Goal: Book appointment/travel/reservation

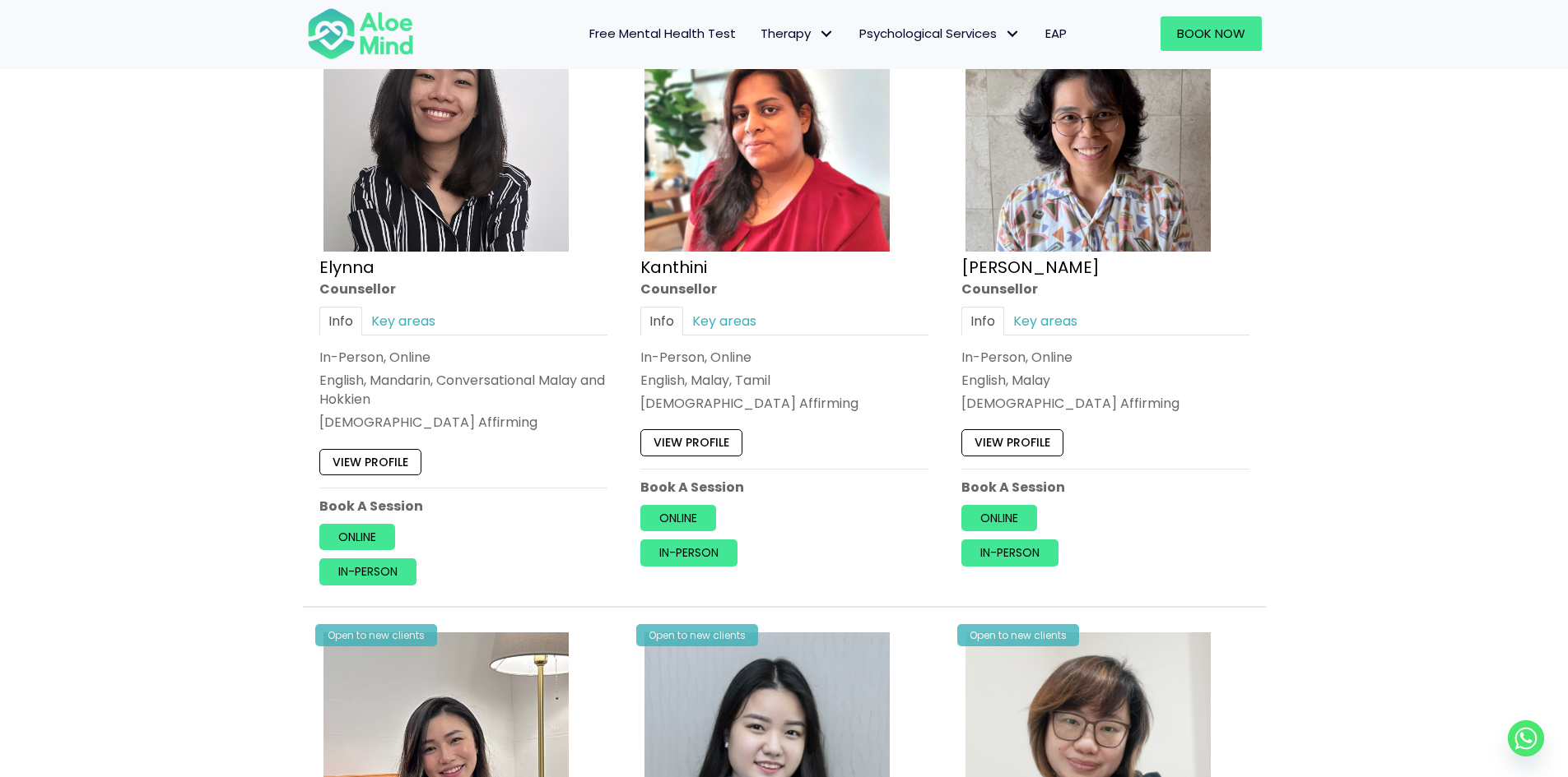
scroll to position [905, 0]
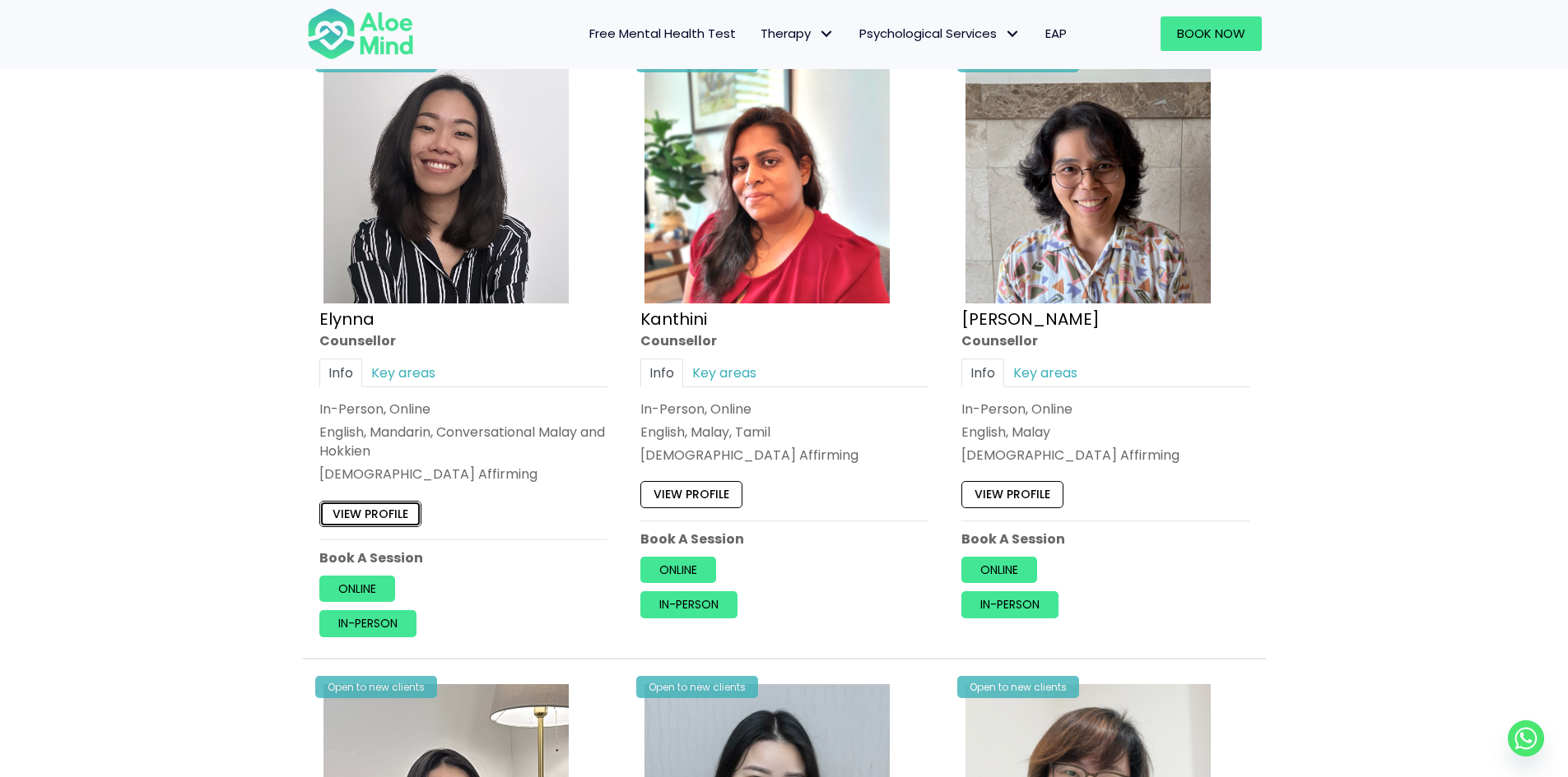
click at [352, 518] on link "View profile" at bounding box center [370, 514] width 102 height 26
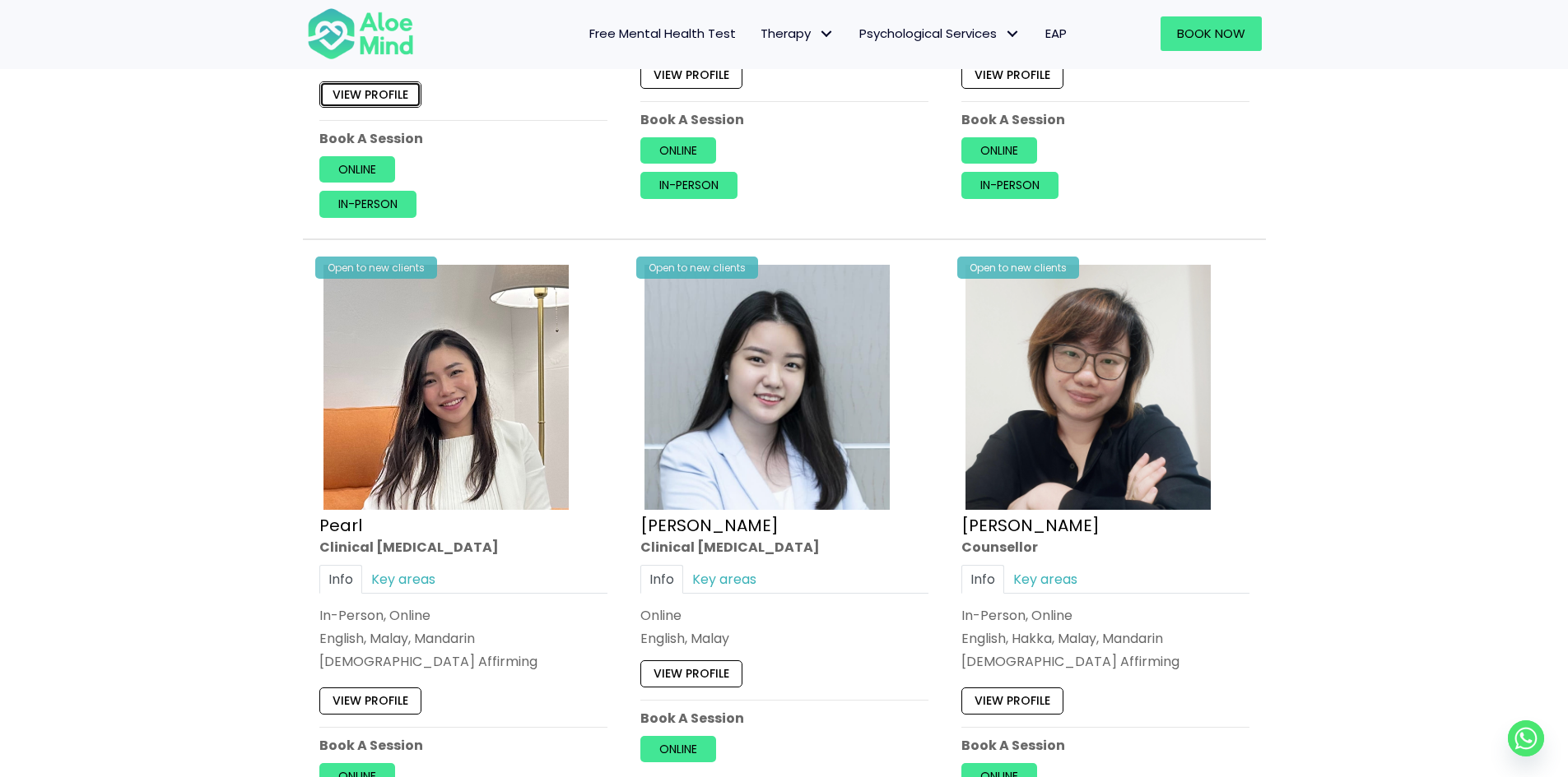
scroll to position [1480, 0]
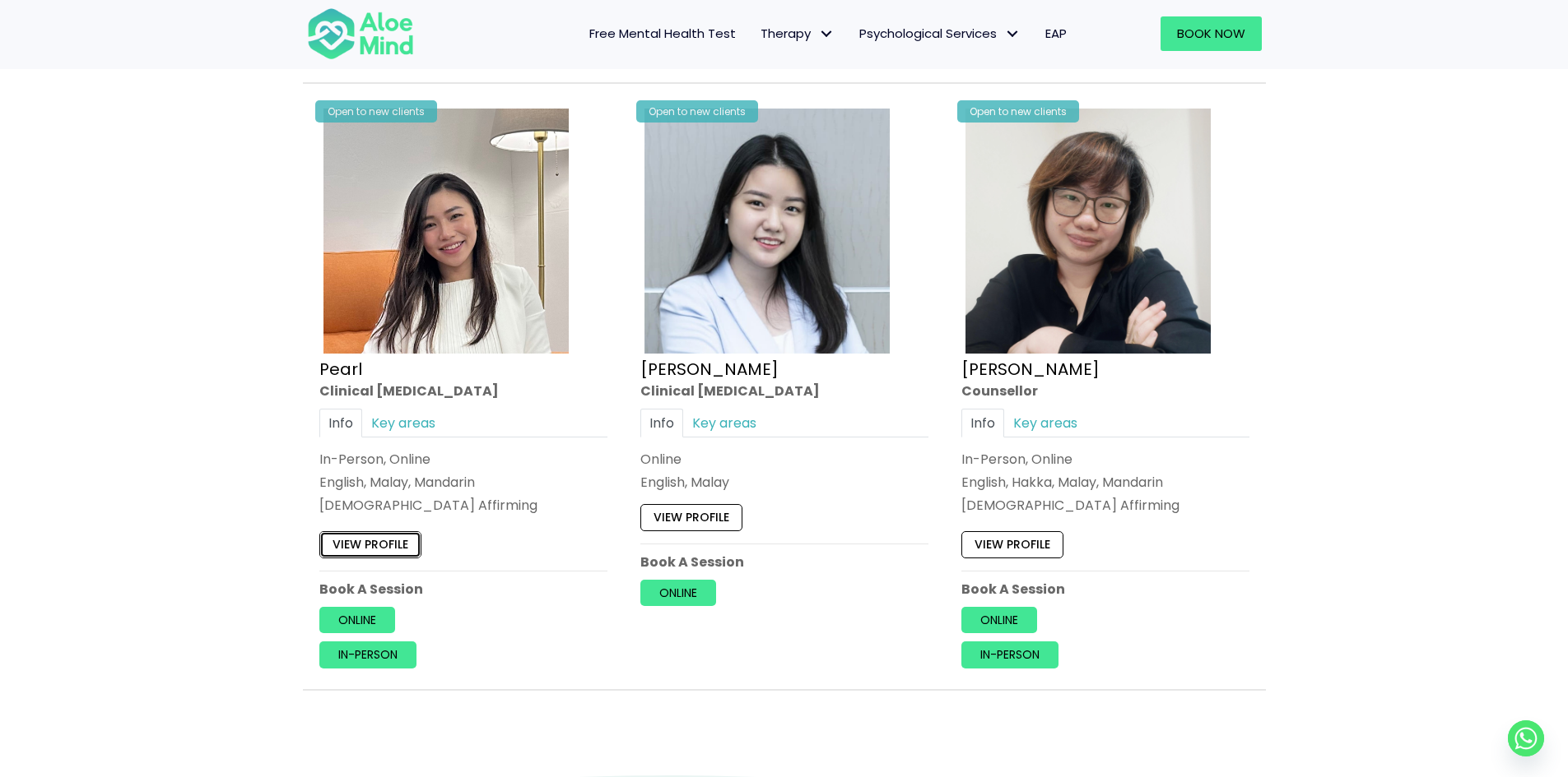
click at [382, 540] on link "View profile" at bounding box center [370, 544] width 102 height 26
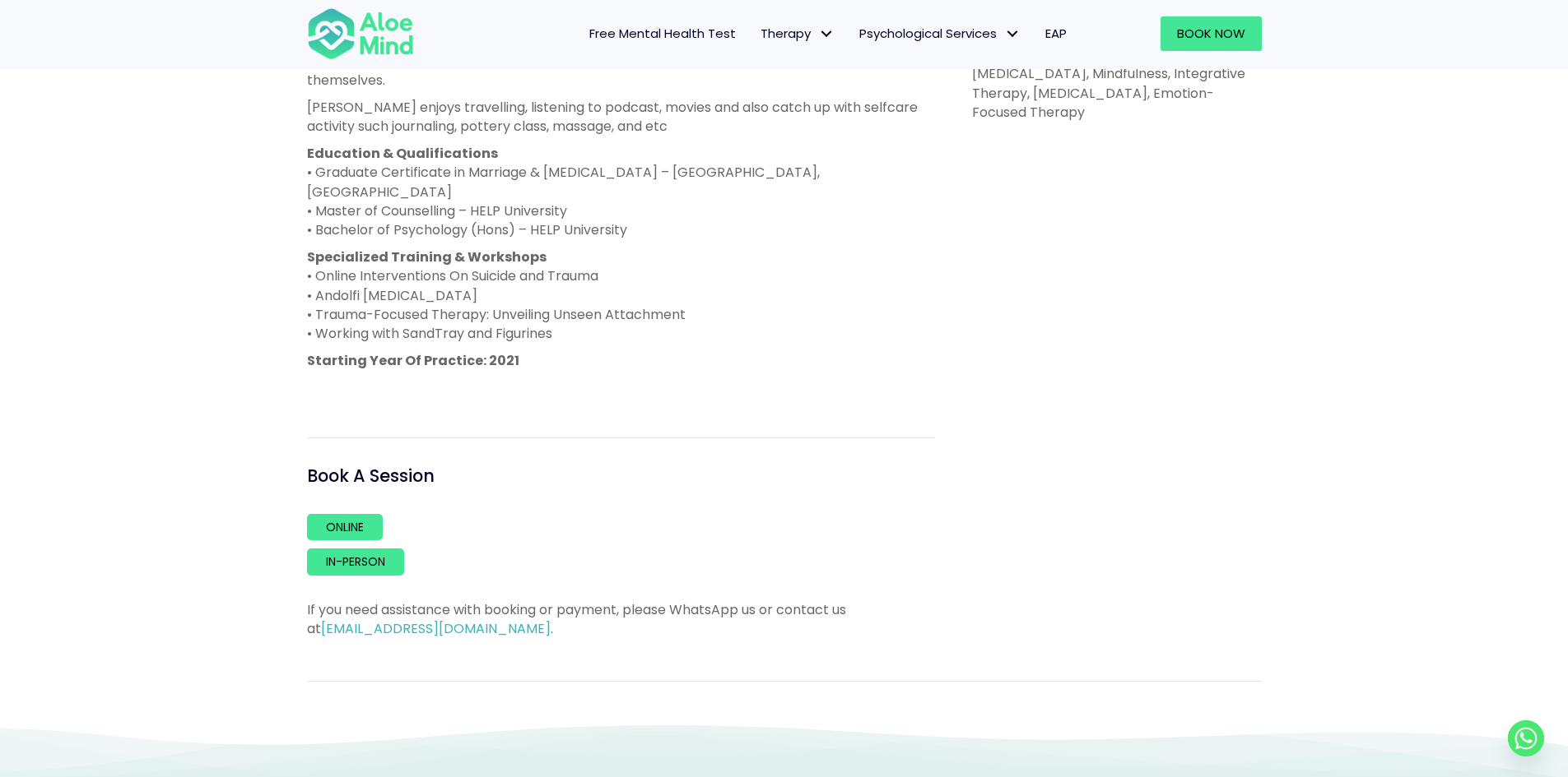
scroll to position [1151, 0]
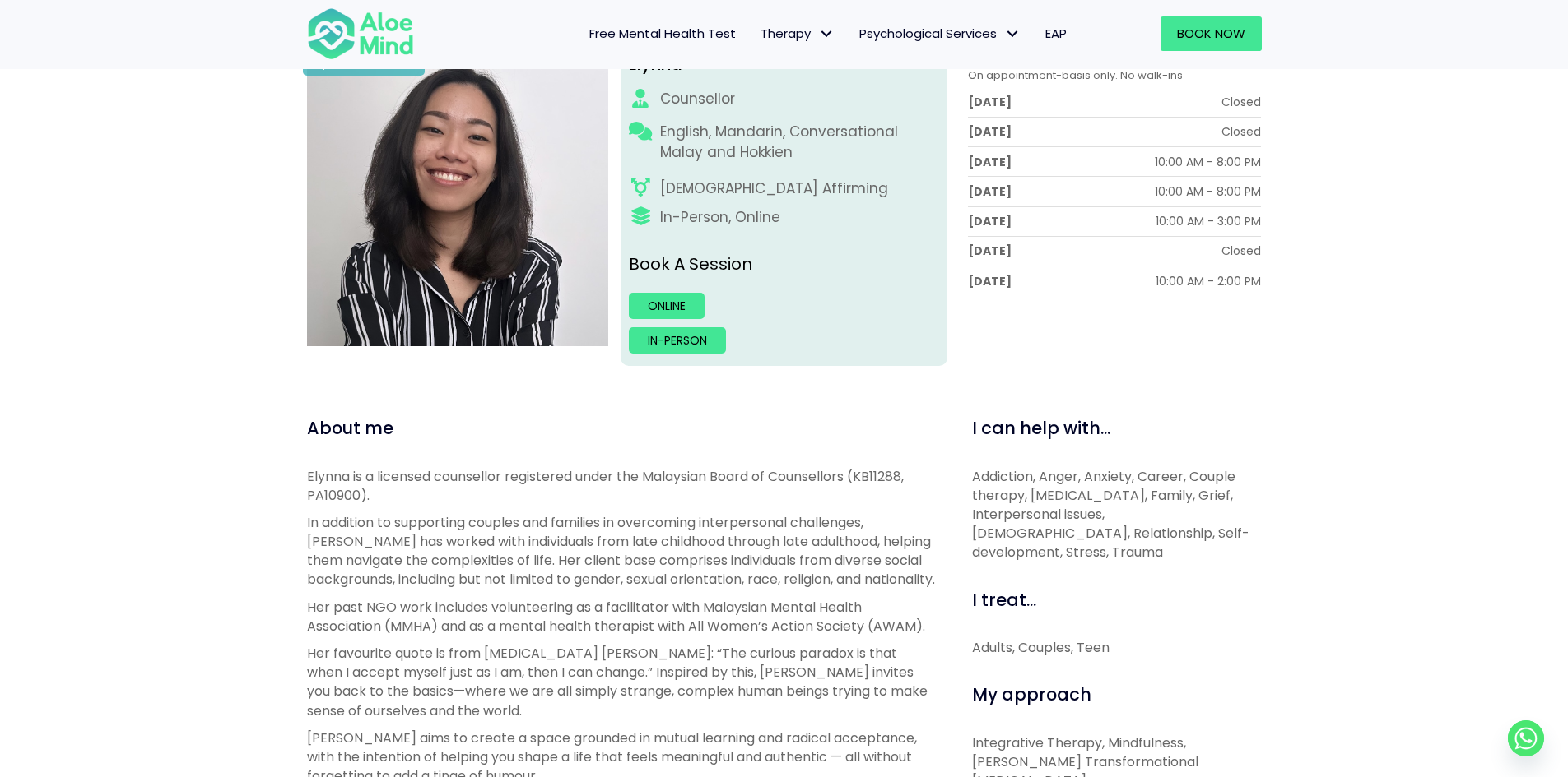
scroll to position [164, 0]
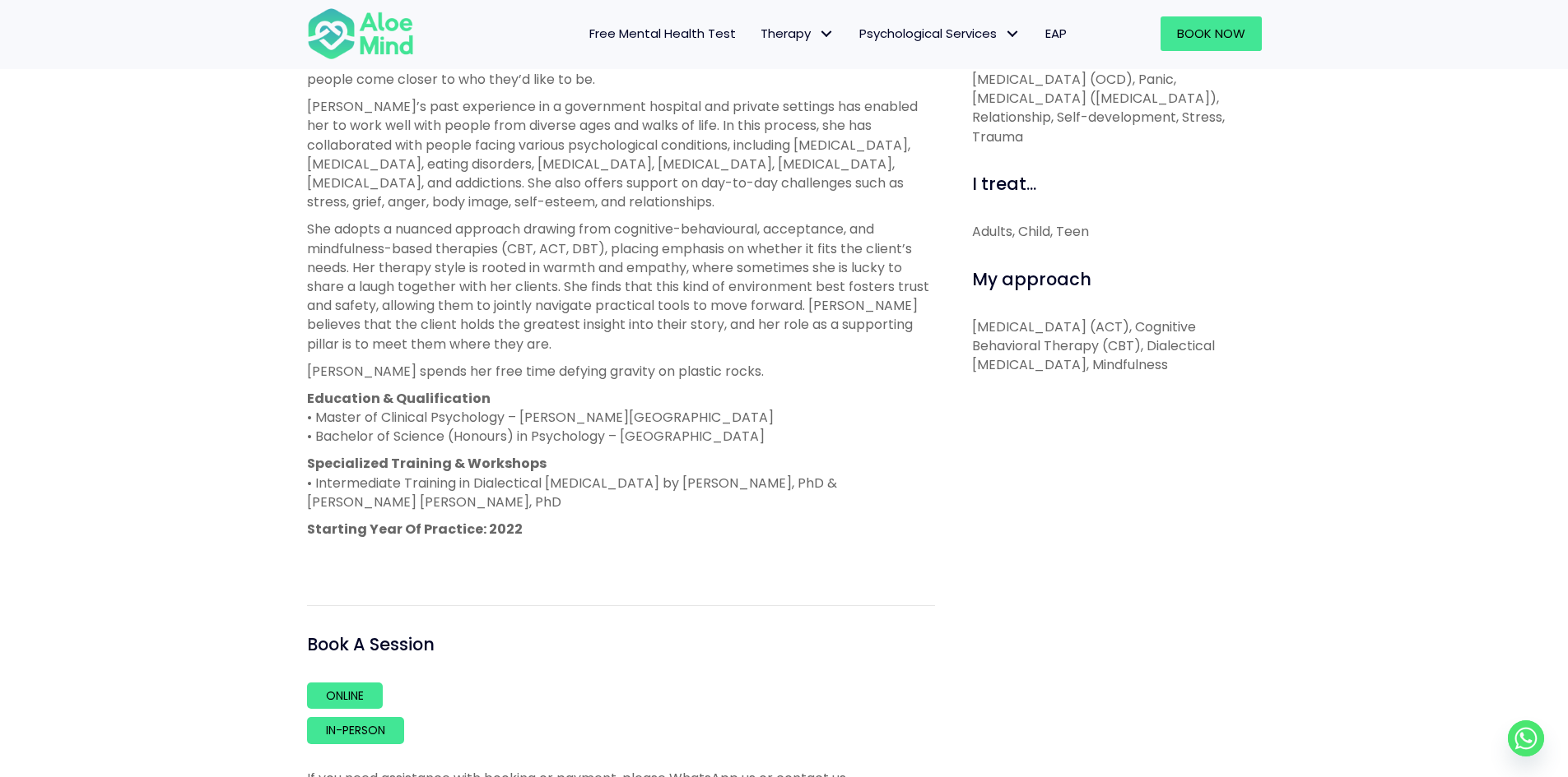
scroll to position [741, 0]
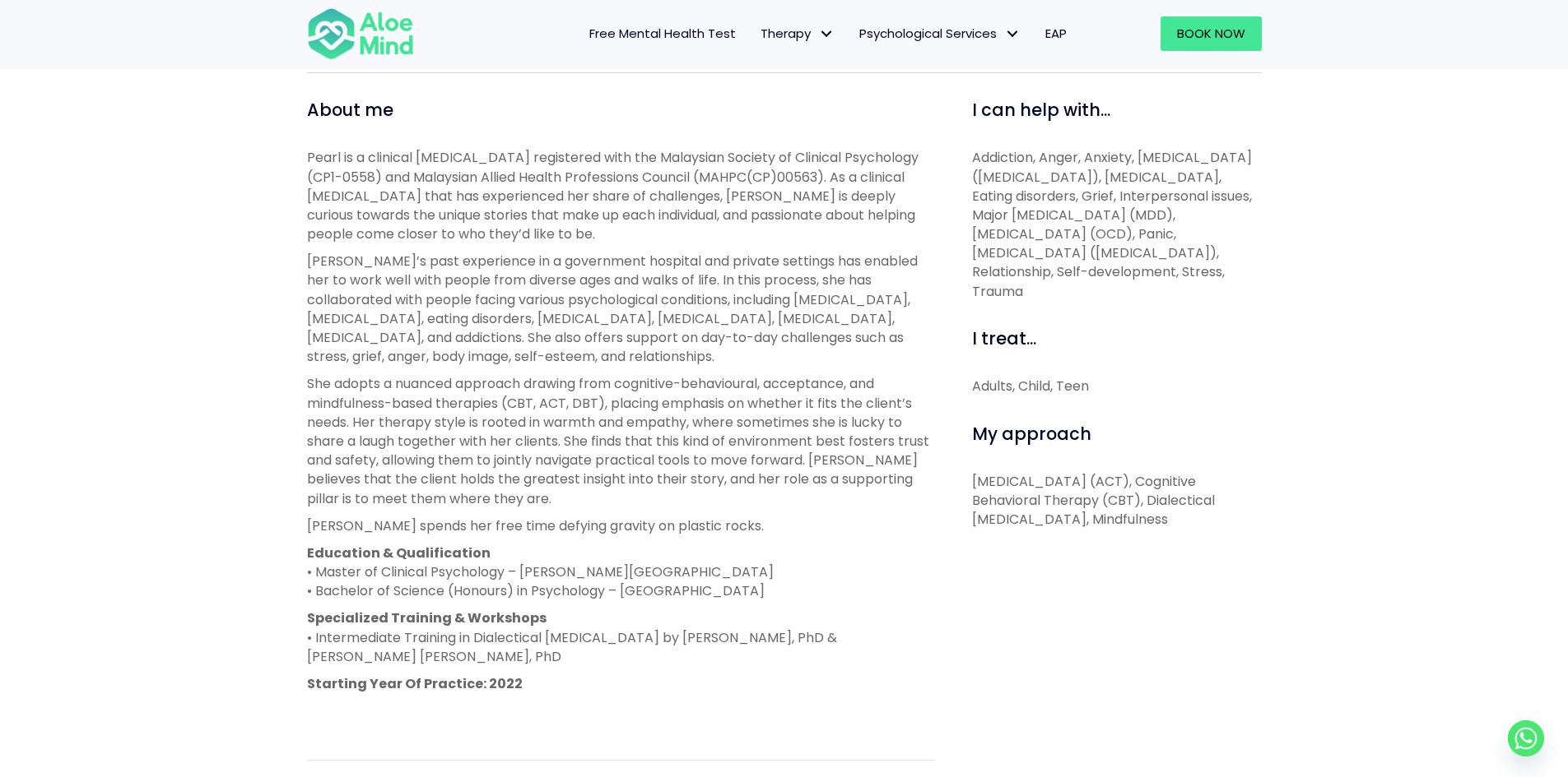
scroll to position [493, 0]
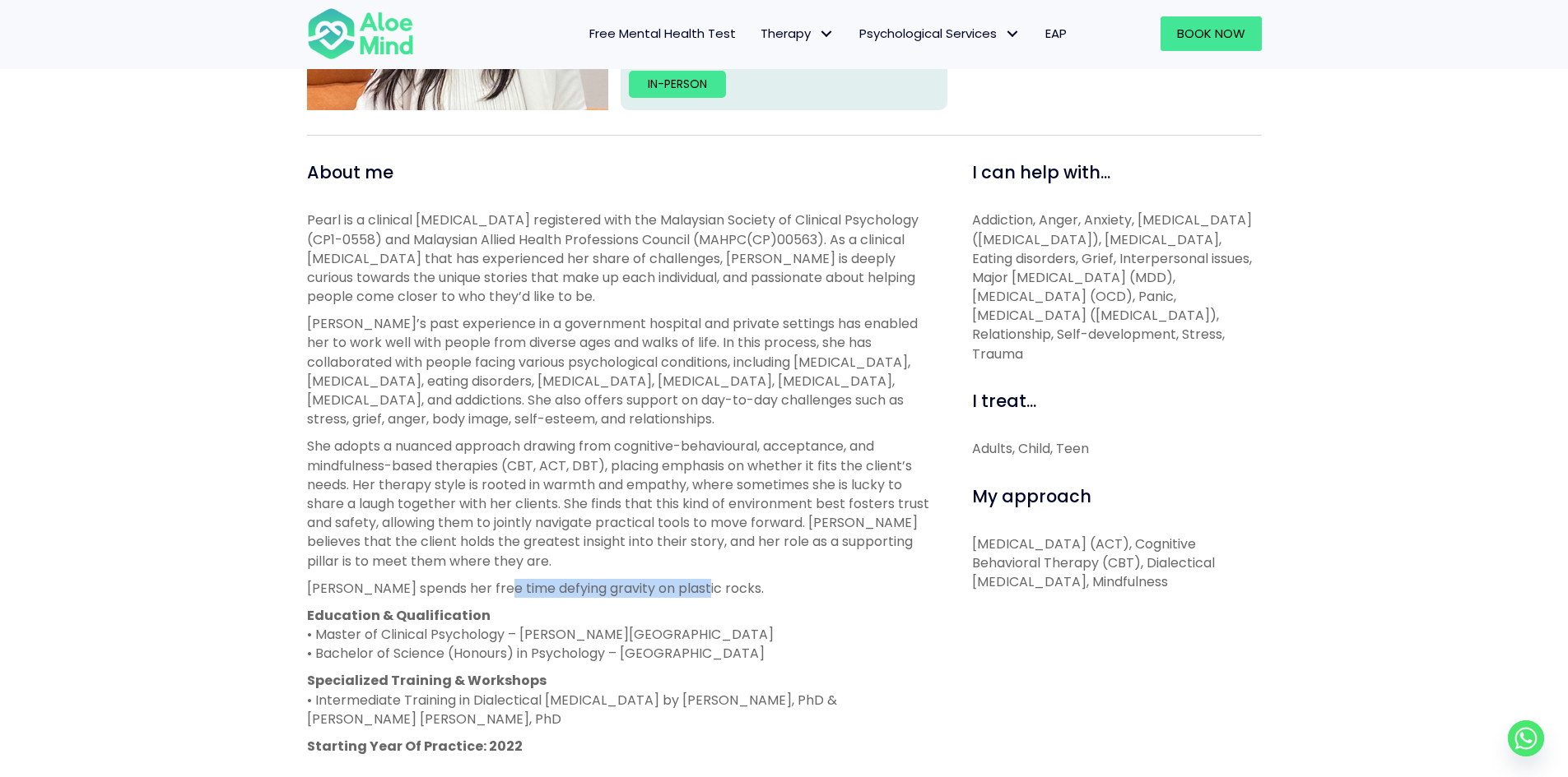
drag, startPoint x: 487, startPoint y: 586, endPoint x: 687, endPoint y: 582, distance: 200.0
click at [687, 582] on p "Pearl spends her free time defying gravity on plastic rocks." at bounding box center [620, 588] width 628 height 19
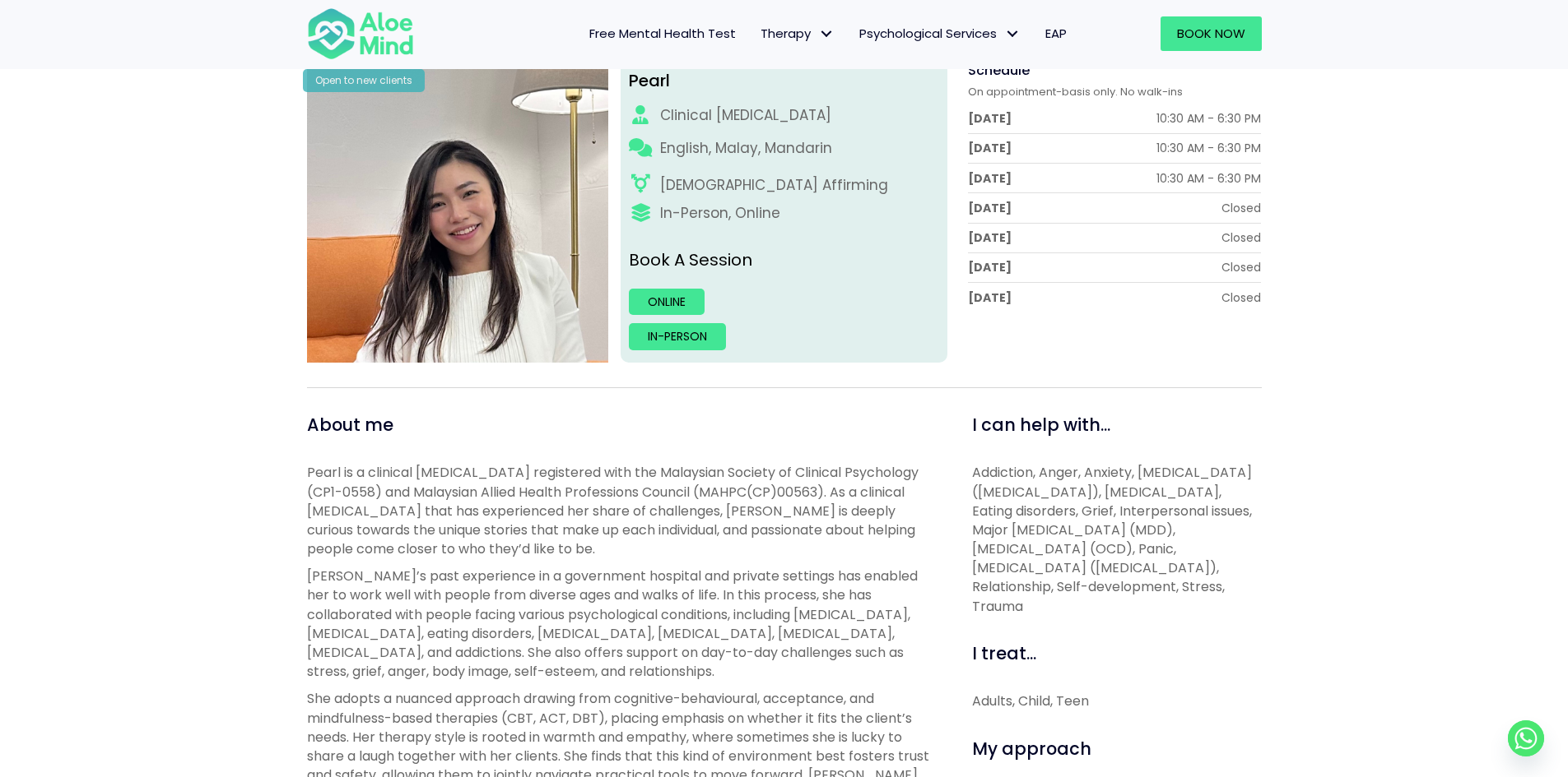
scroll to position [164, 0]
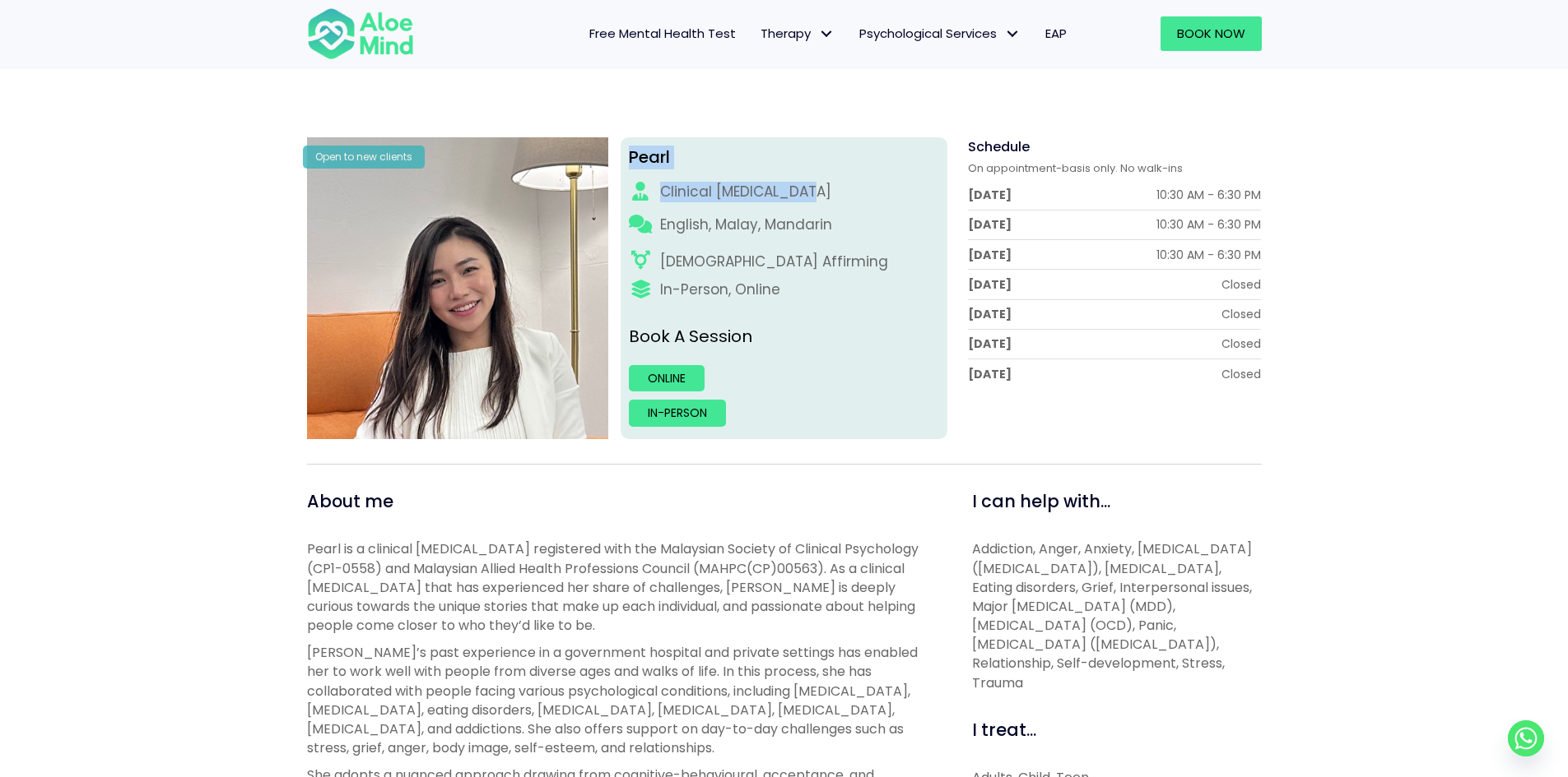
drag, startPoint x: 844, startPoint y: 203, endPoint x: 632, endPoint y: 160, distance: 216.3
click at [632, 160] on div "Pearl Clinical psychologist English, Malay, Mandarin LGBTQ Affirming In-Person,…" at bounding box center [784, 288] width 327 height 302
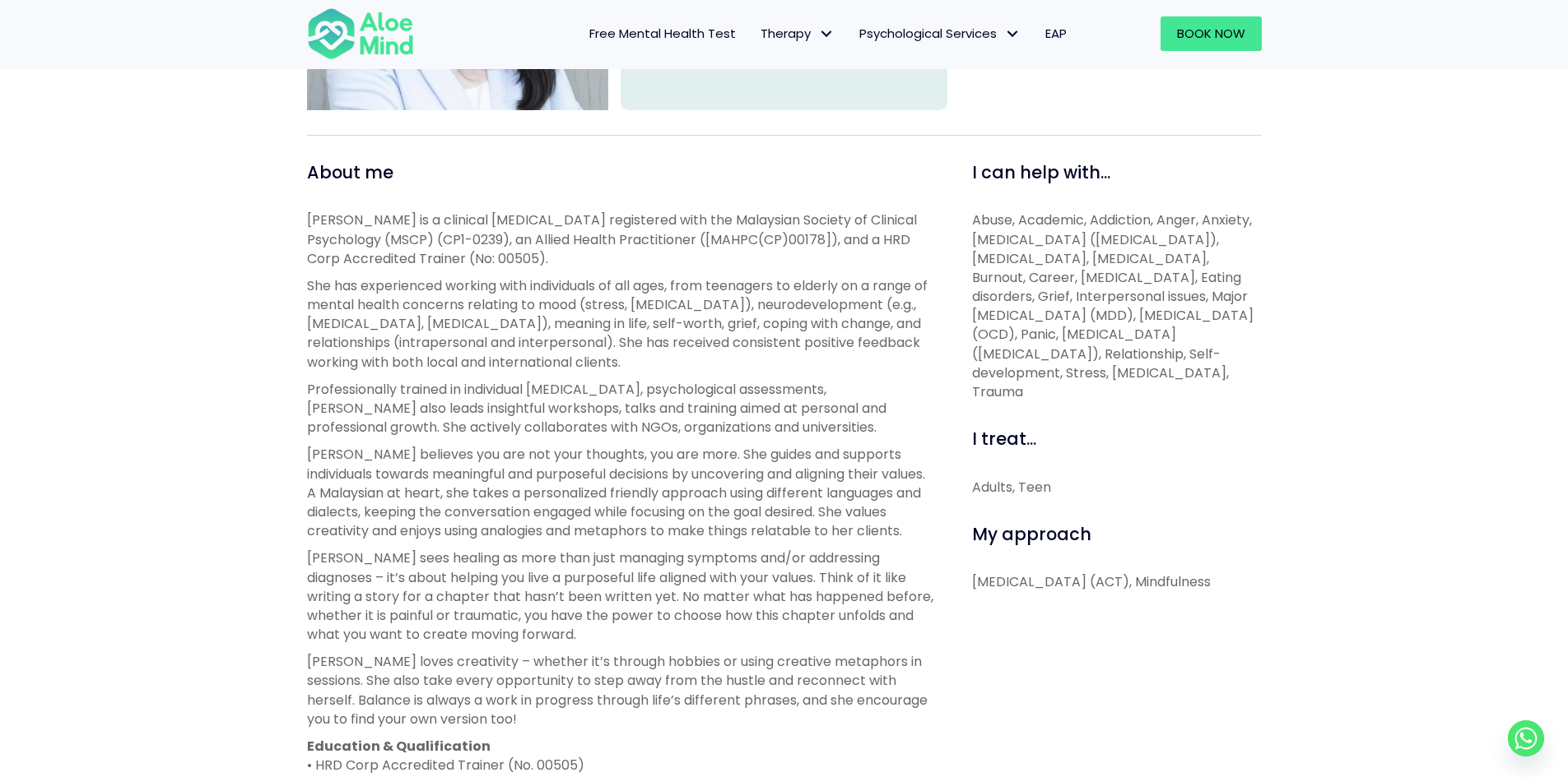
scroll to position [575, 0]
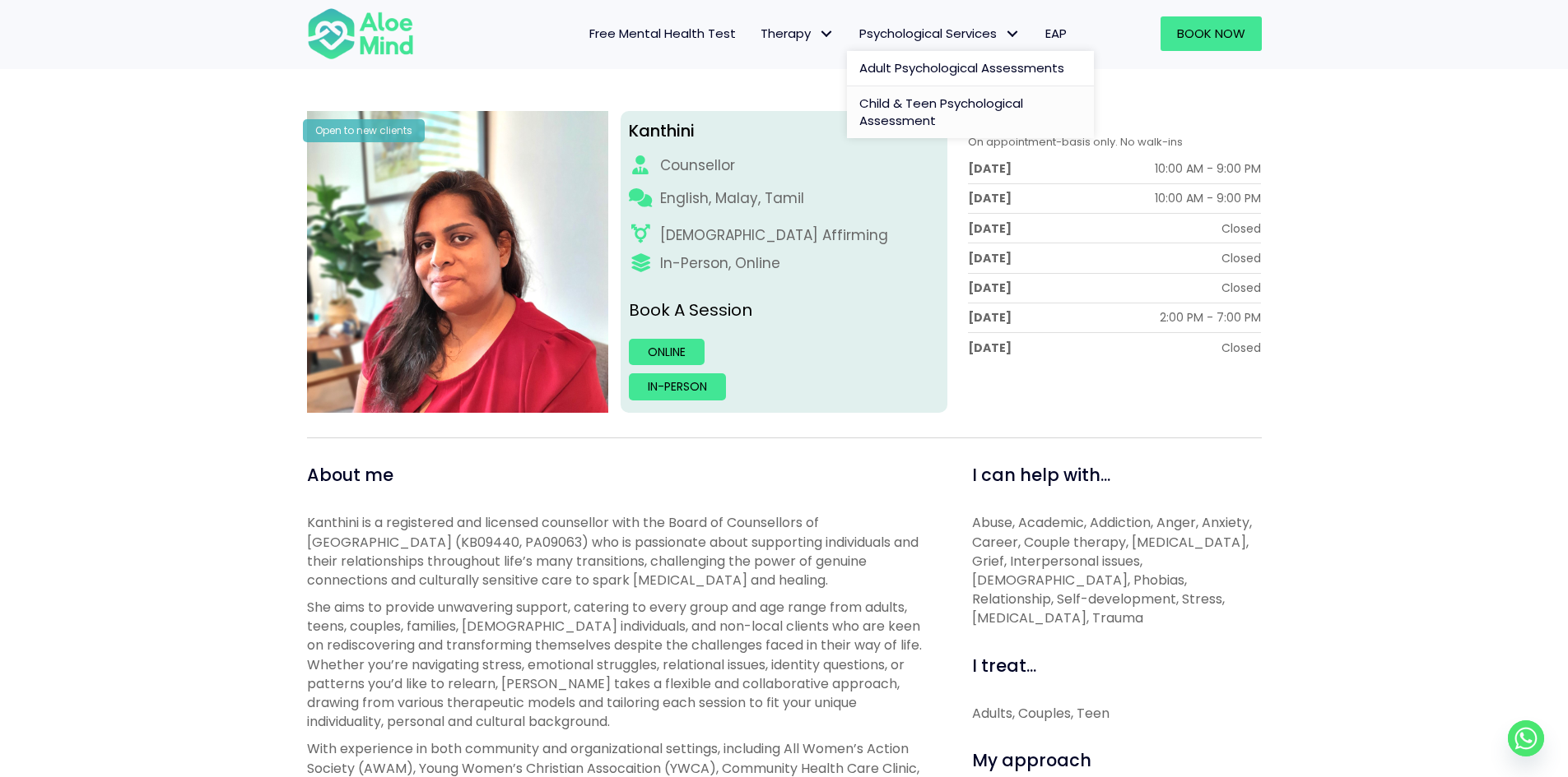
scroll to position [247, 0]
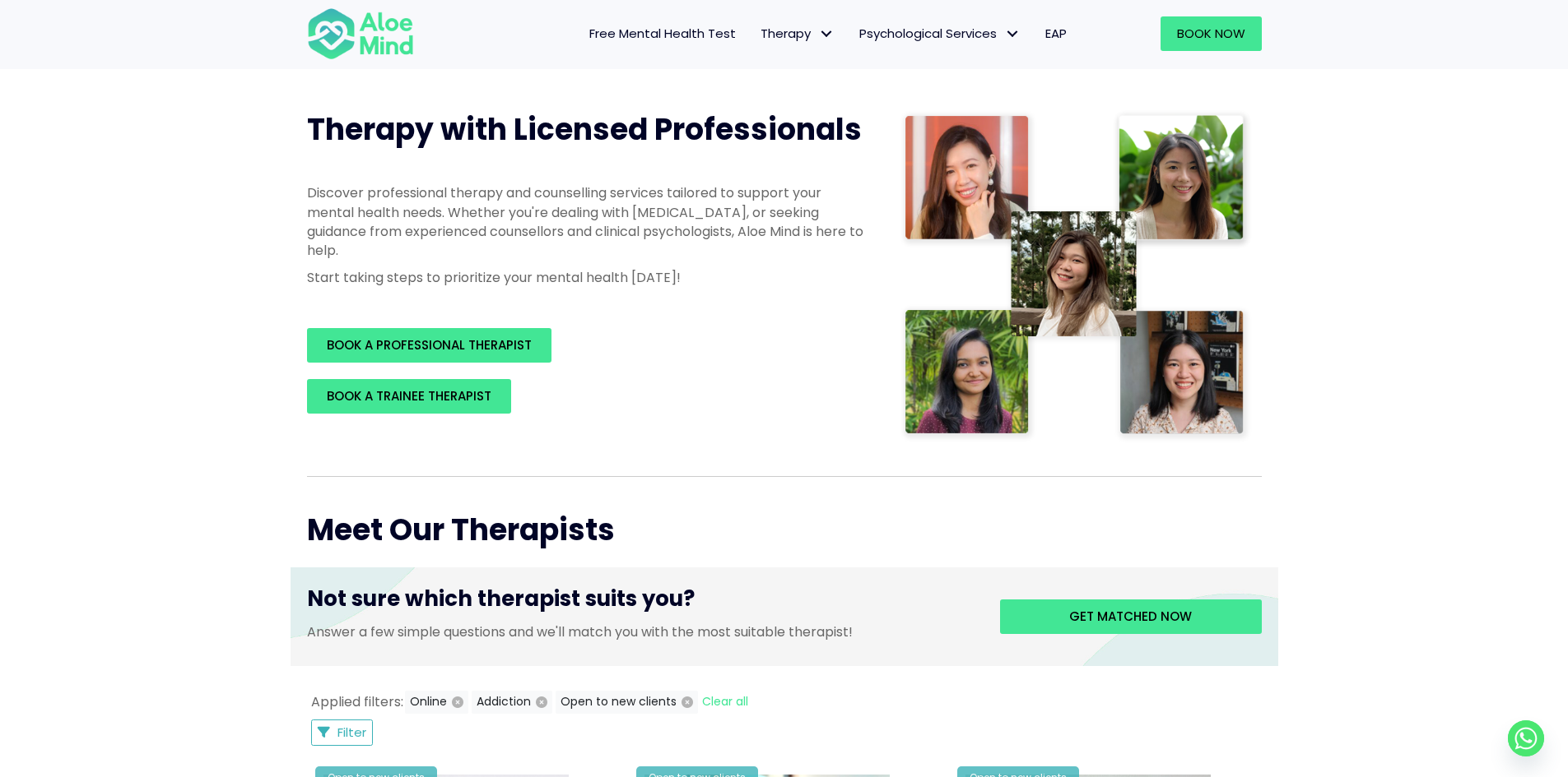
scroll to position [164, 0]
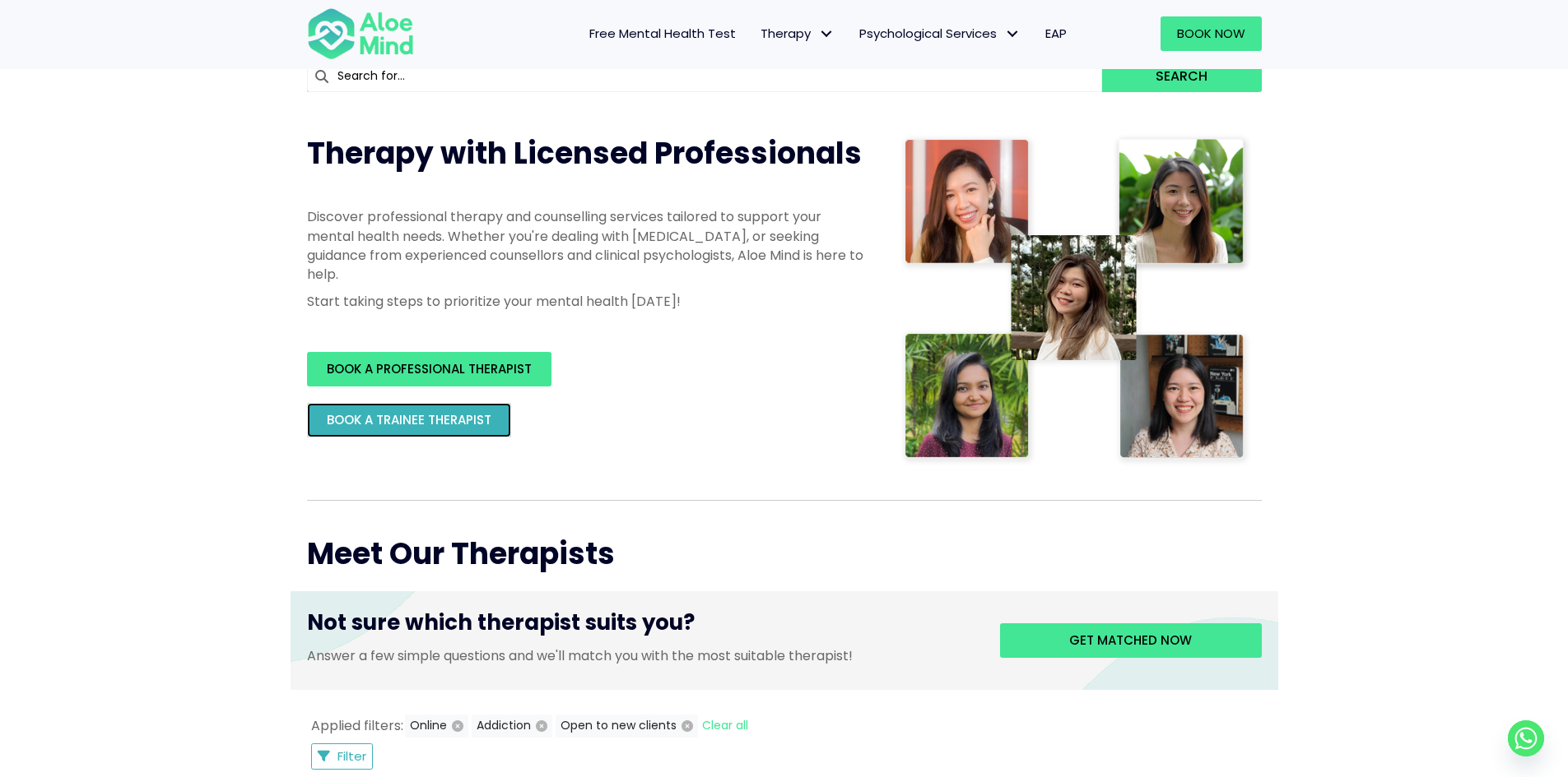
click at [478, 411] on link "BOOK A TRAINEE THERAPIST" at bounding box center [408, 419] width 204 height 35
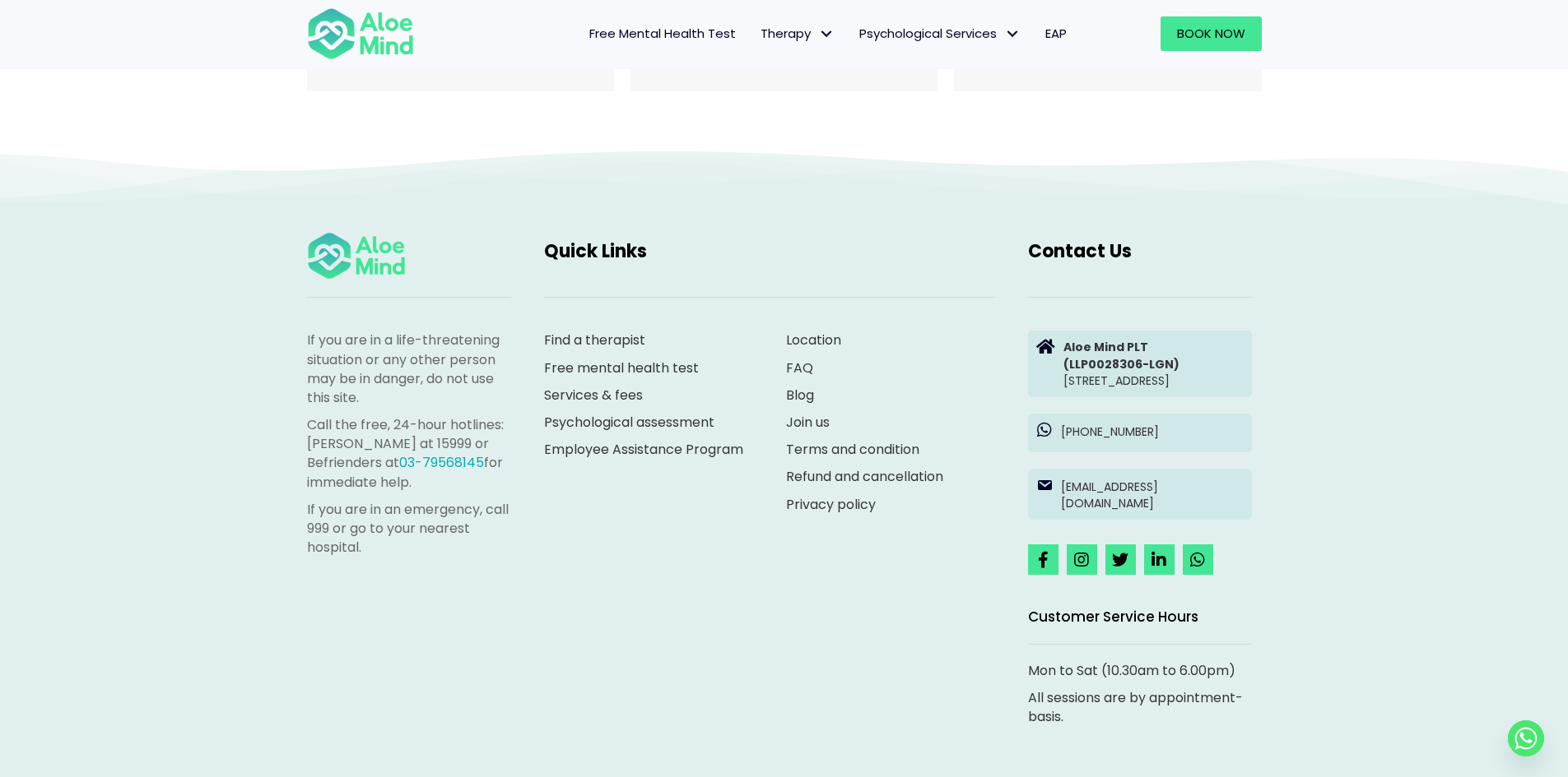
scroll to position [3494, 0]
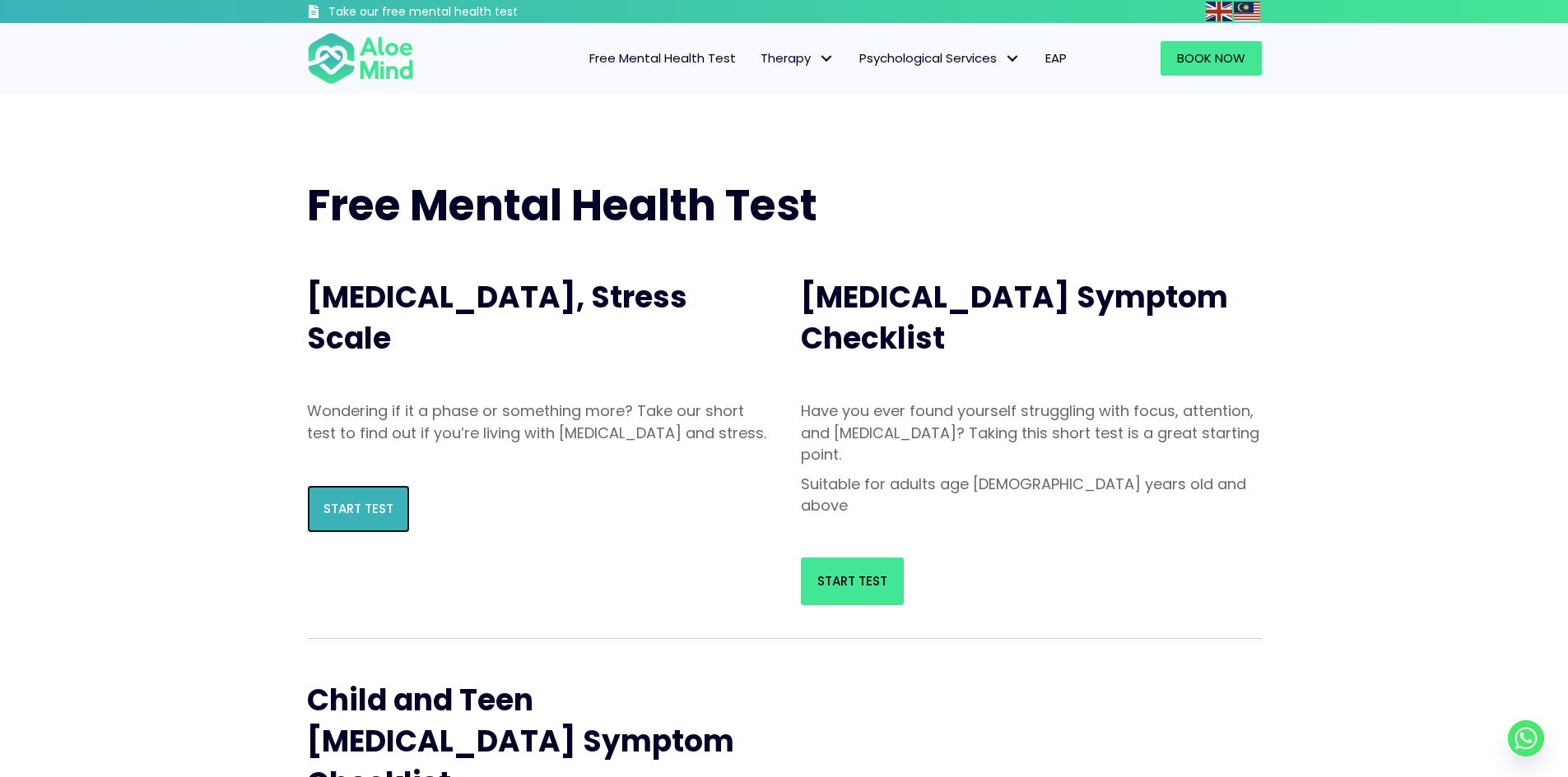
click at [341, 517] on span "Start Test" at bounding box center [358, 508] width 70 height 17
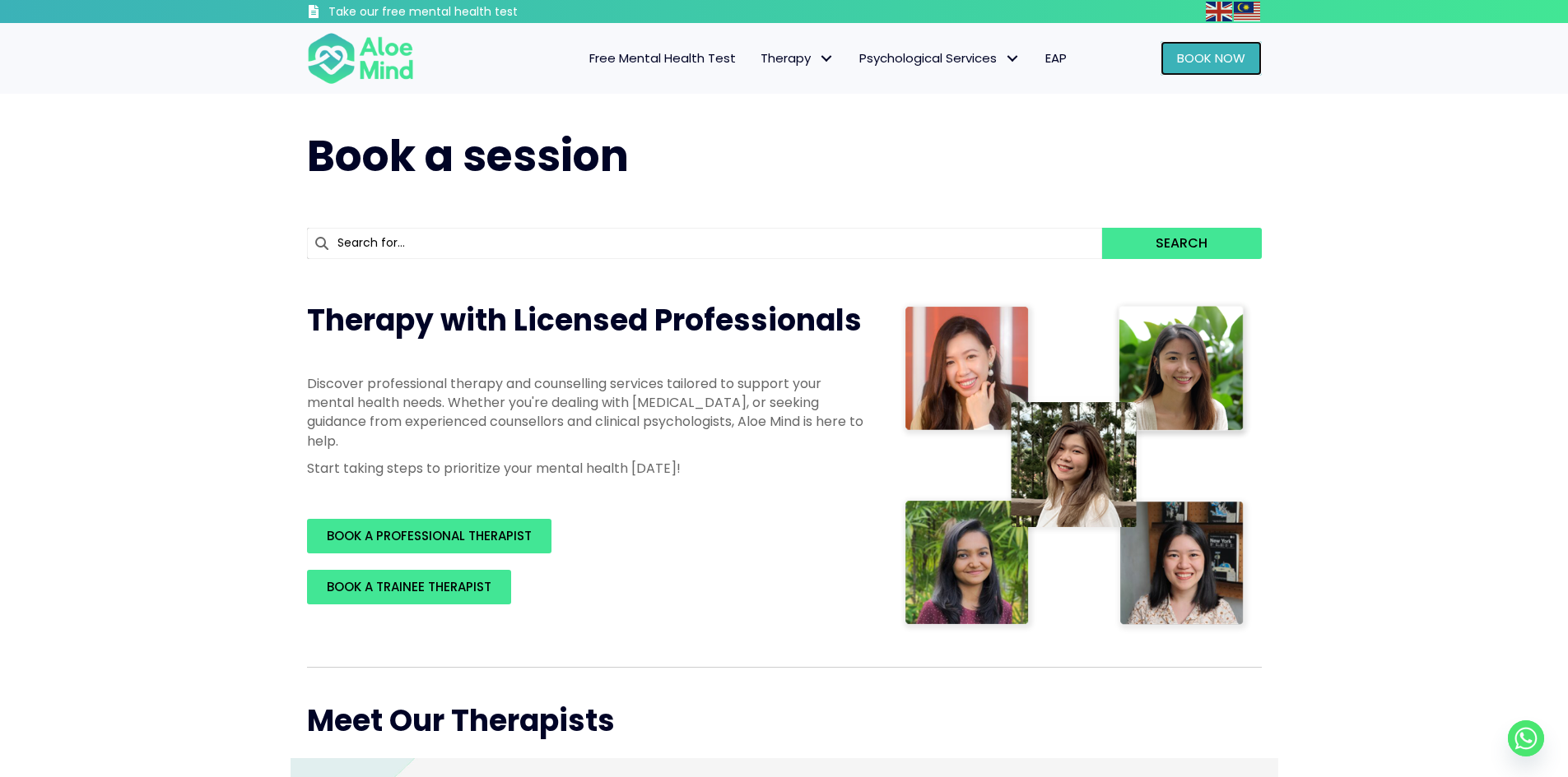
click at [1186, 59] on span "Book Now" at bounding box center [1210, 58] width 68 height 17
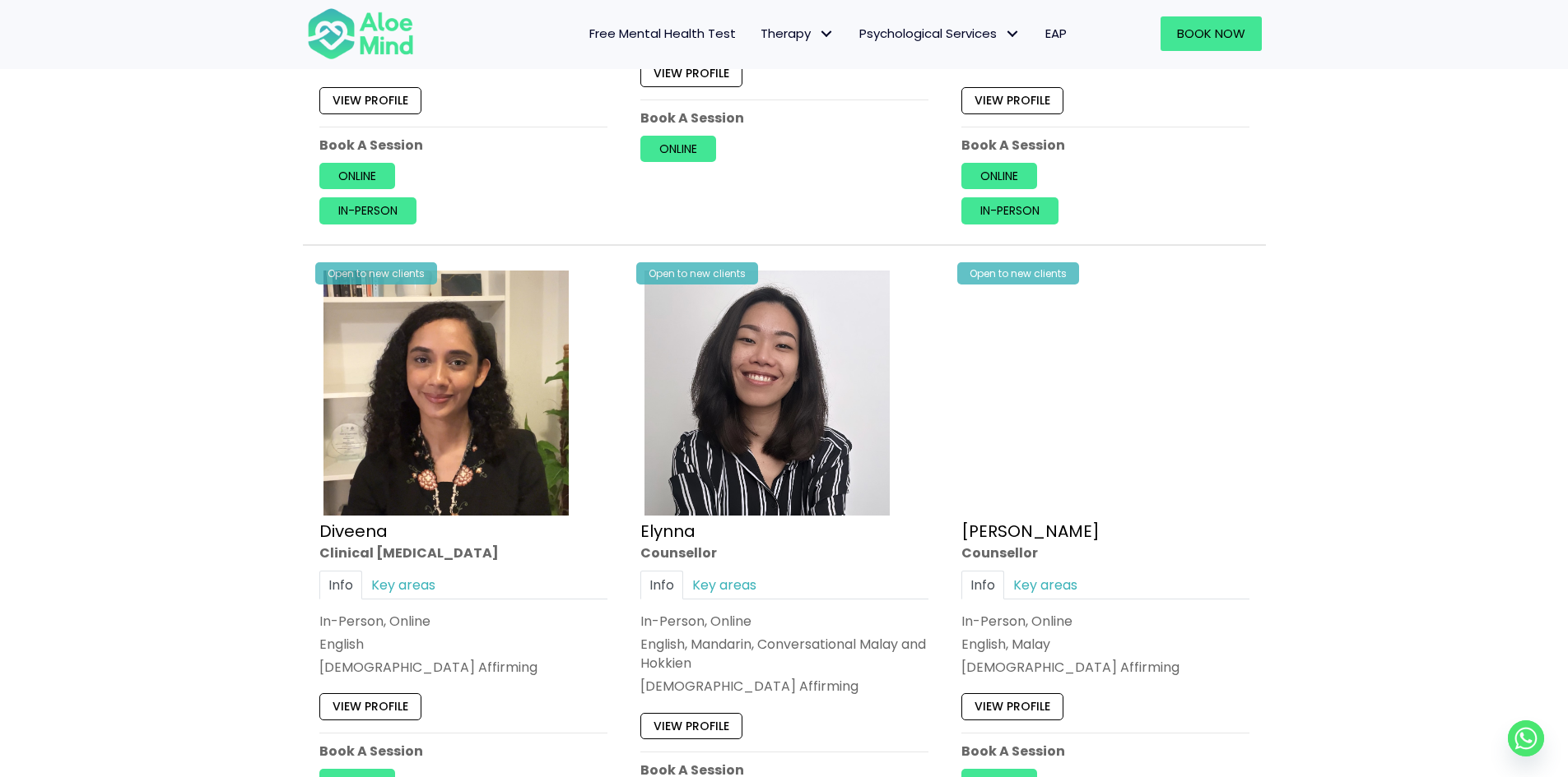
scroll to position [1234, 0]
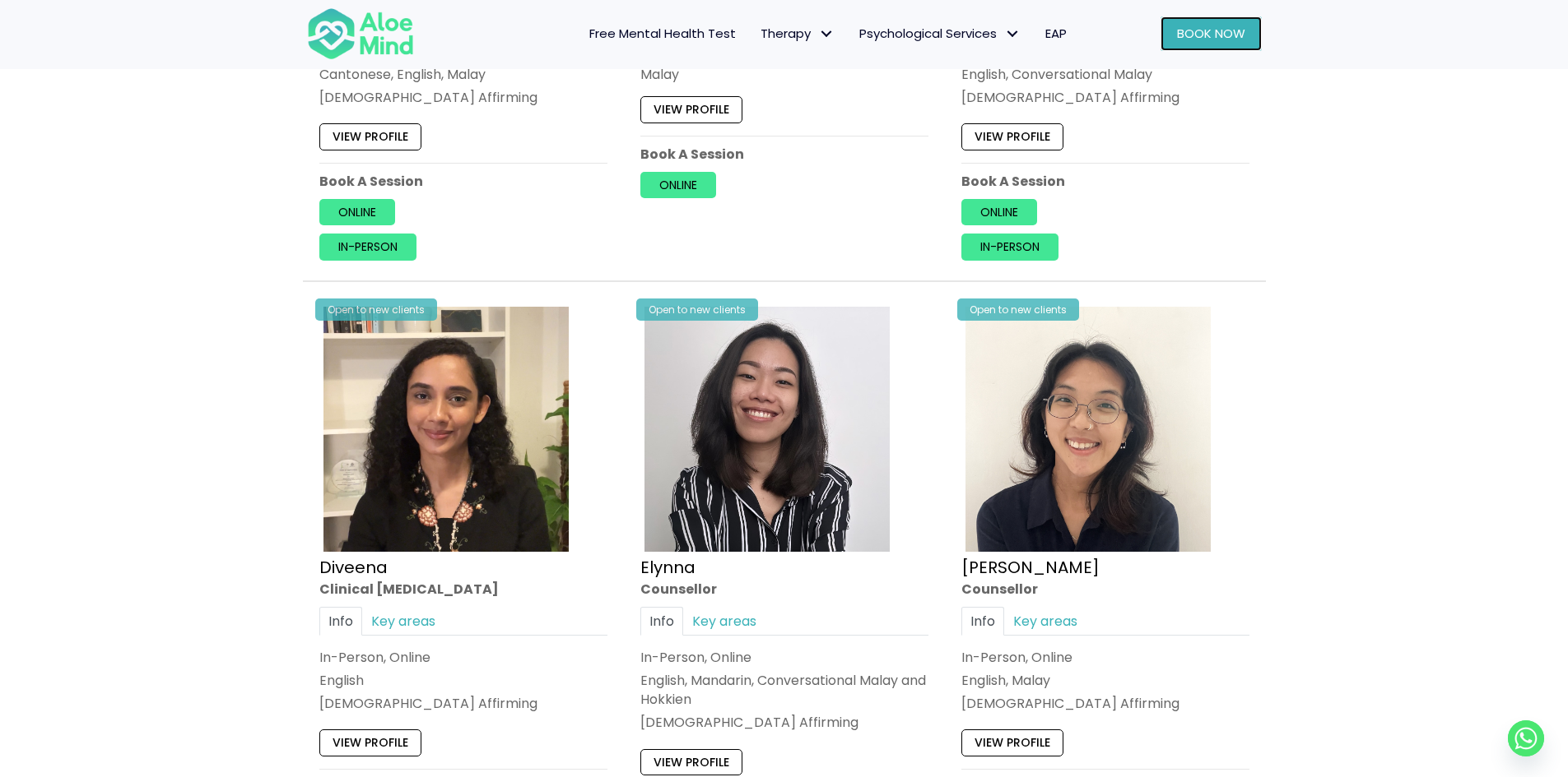
click at [1204, 23] on link "Book Now" at bounding box center [1211, 34] width 101 height 35
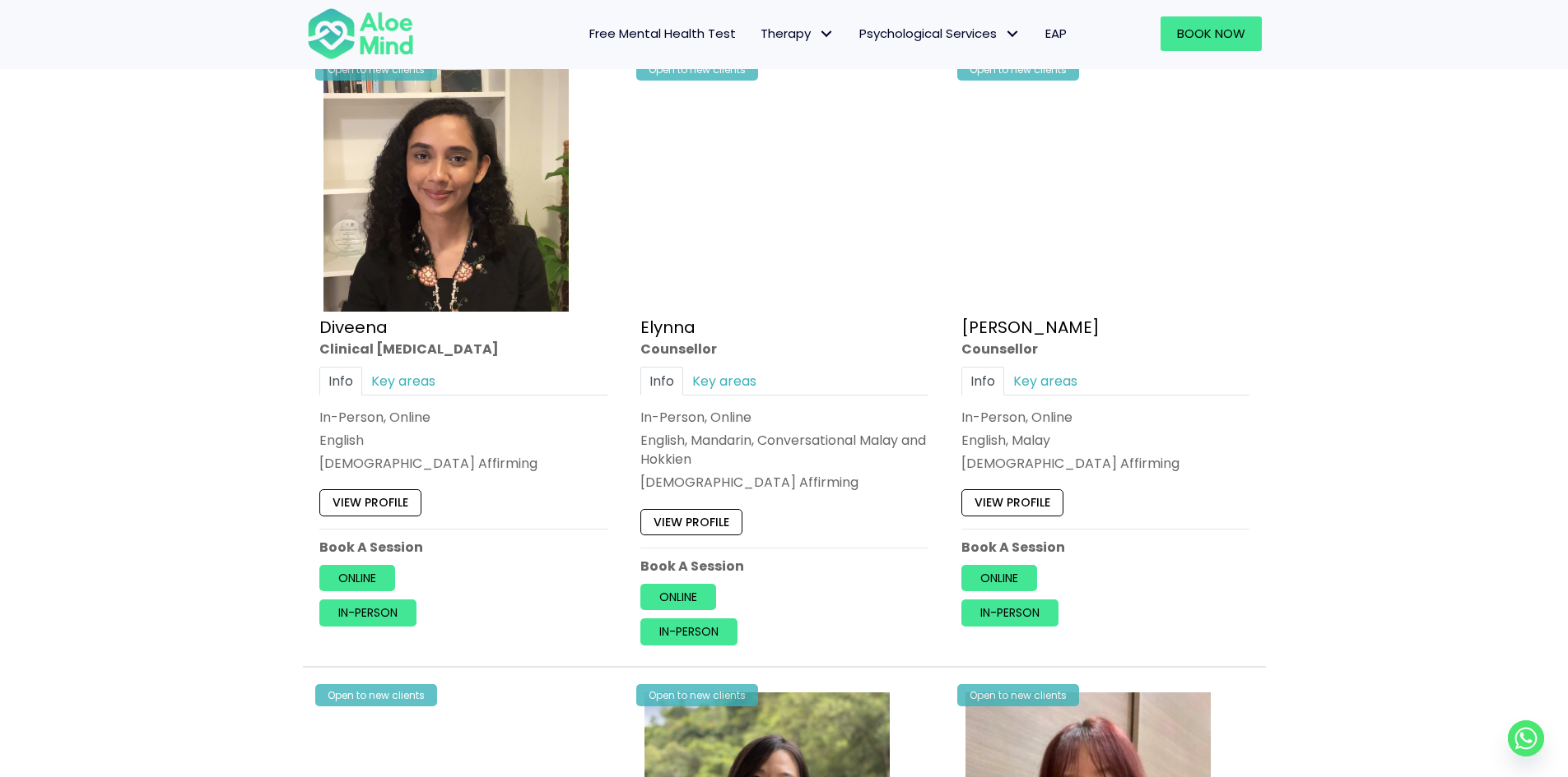
scroll to position [1480, 0]
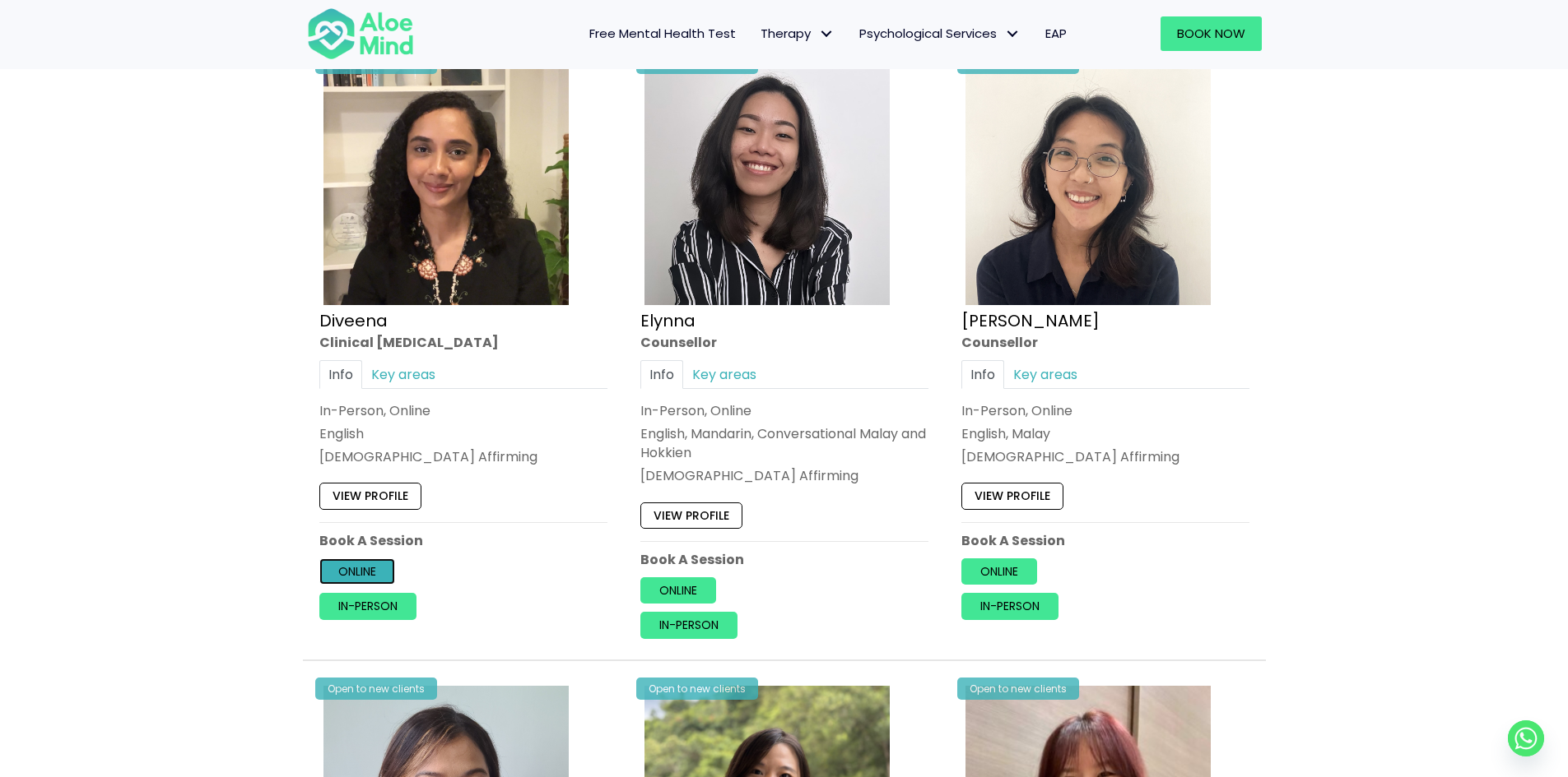
click at [361, 573] on link "Online" at bounding box center [357, 572] width 76 height 26
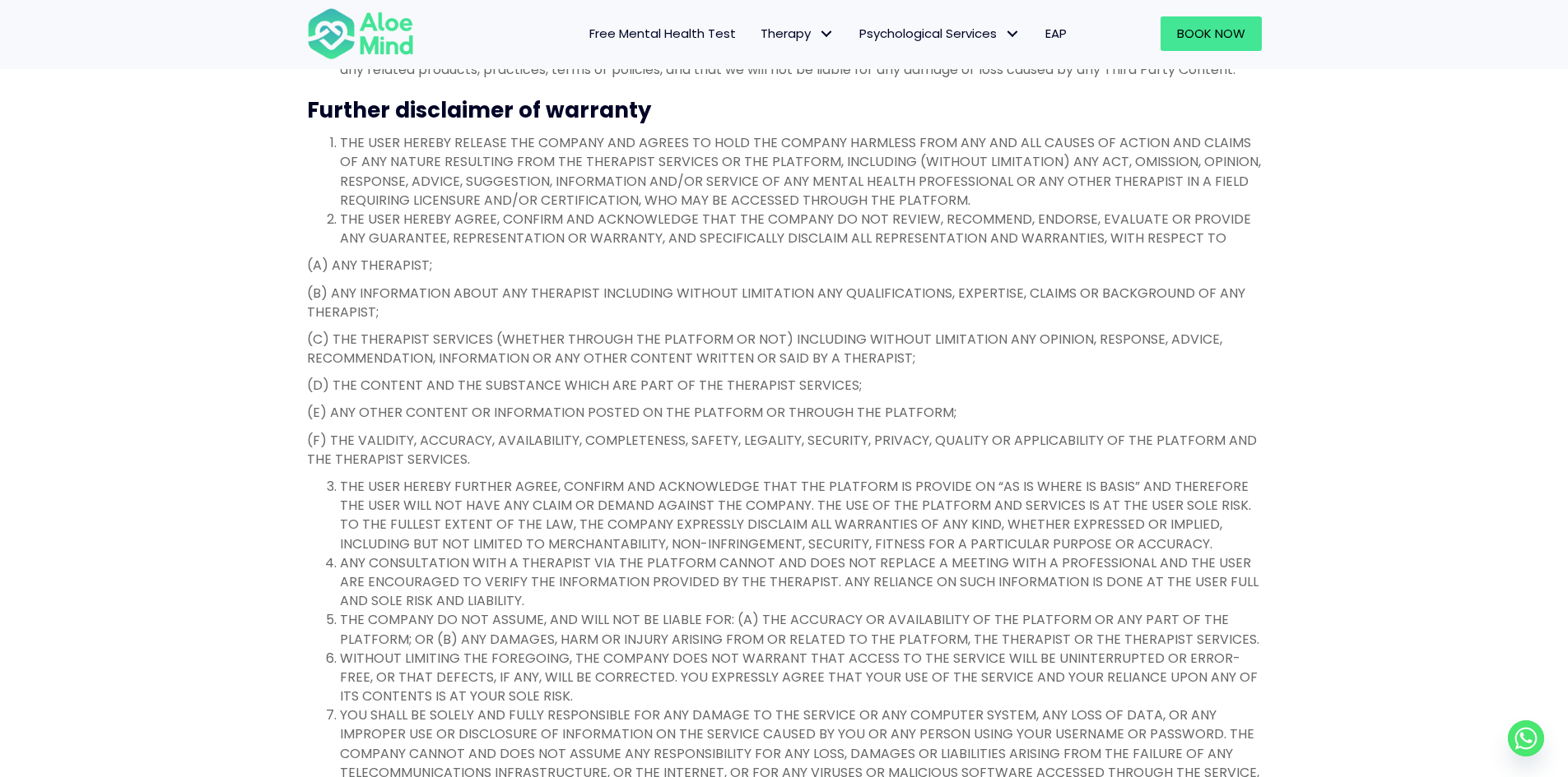
scroll to position [2878, 0]
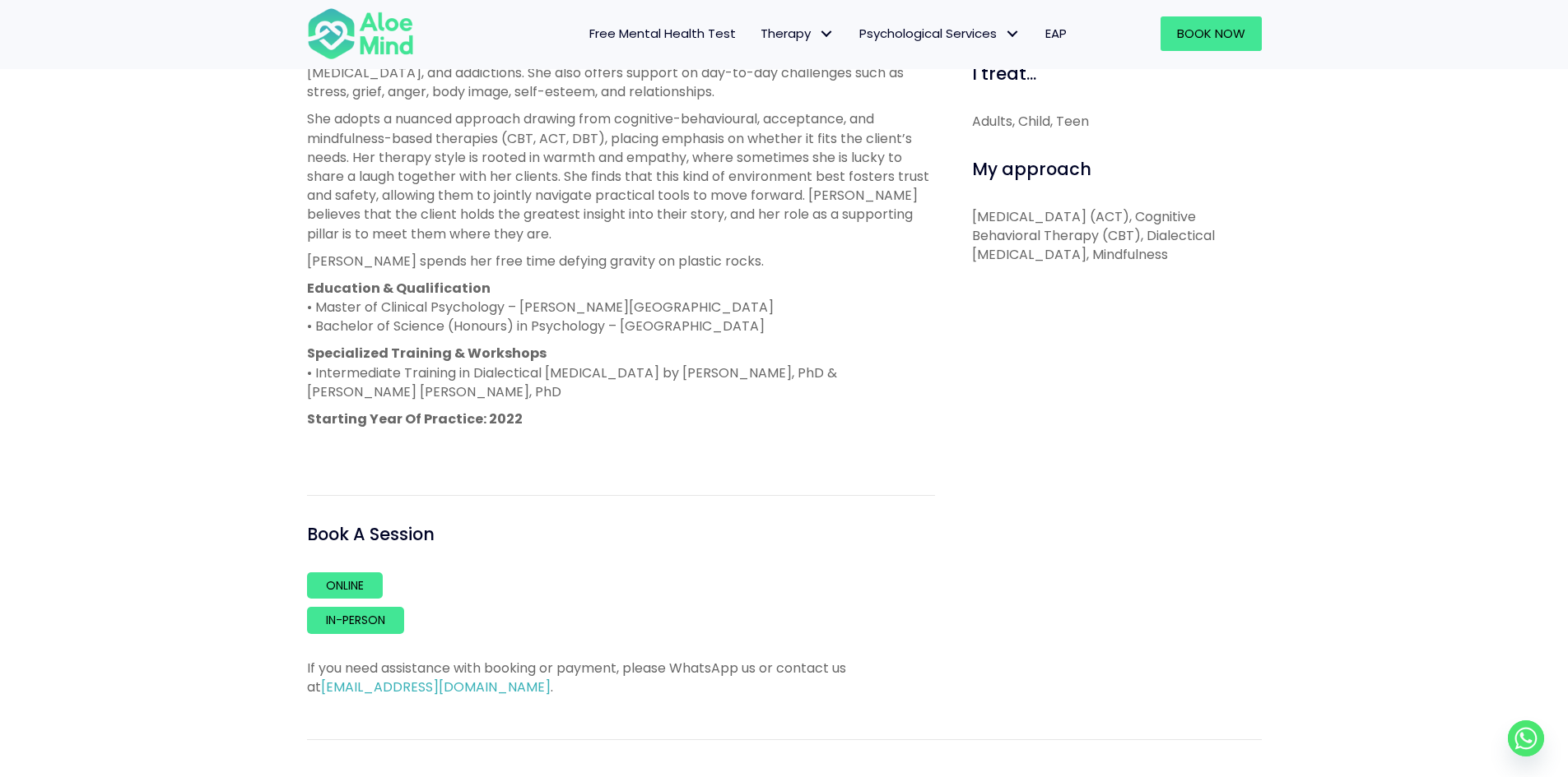
scroll to position [823, 0]
click at [314, 582] on link "Online" at bounding box center [344, 584] width 76 height 26
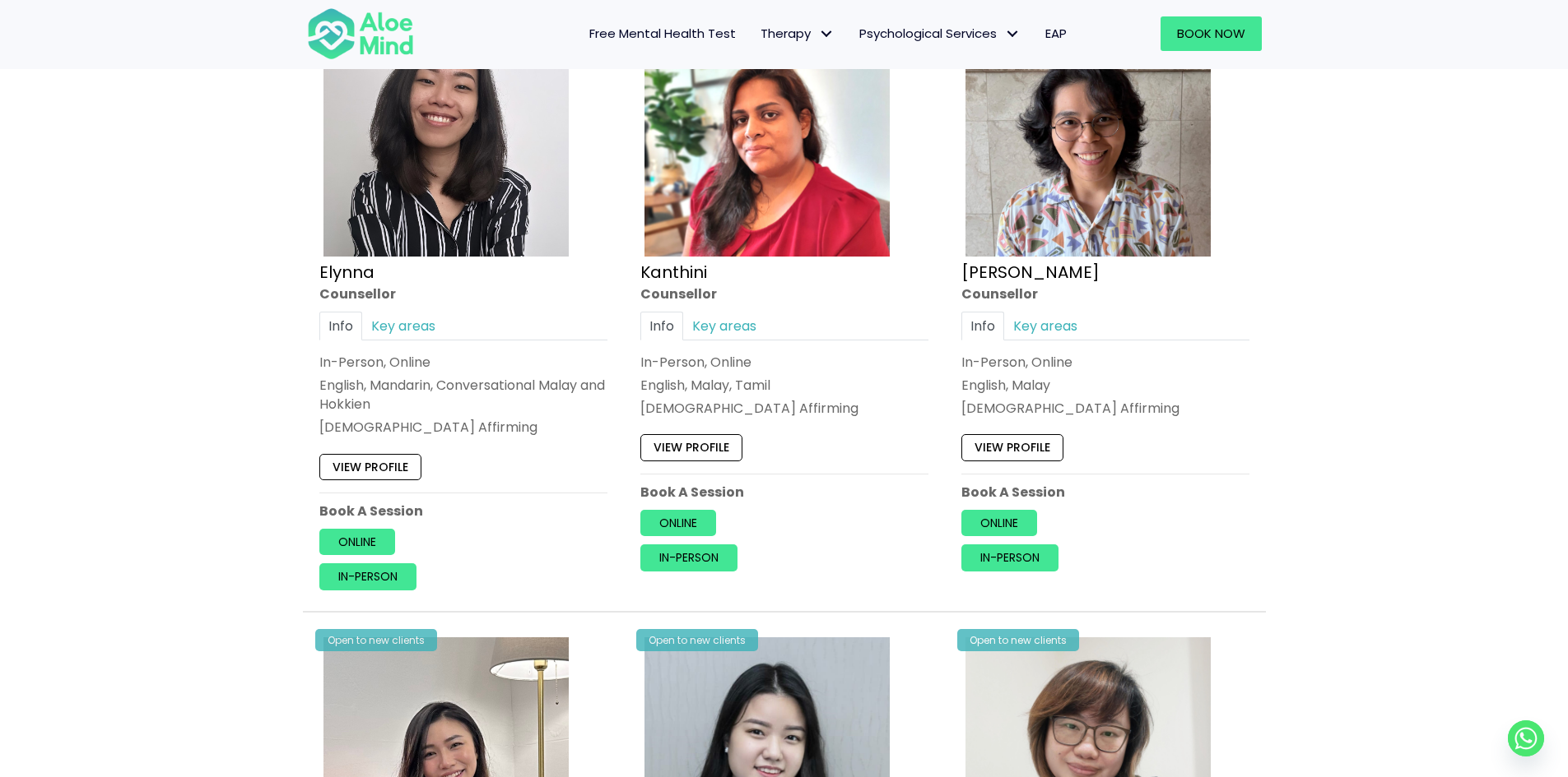
scroll to position [987, 0]
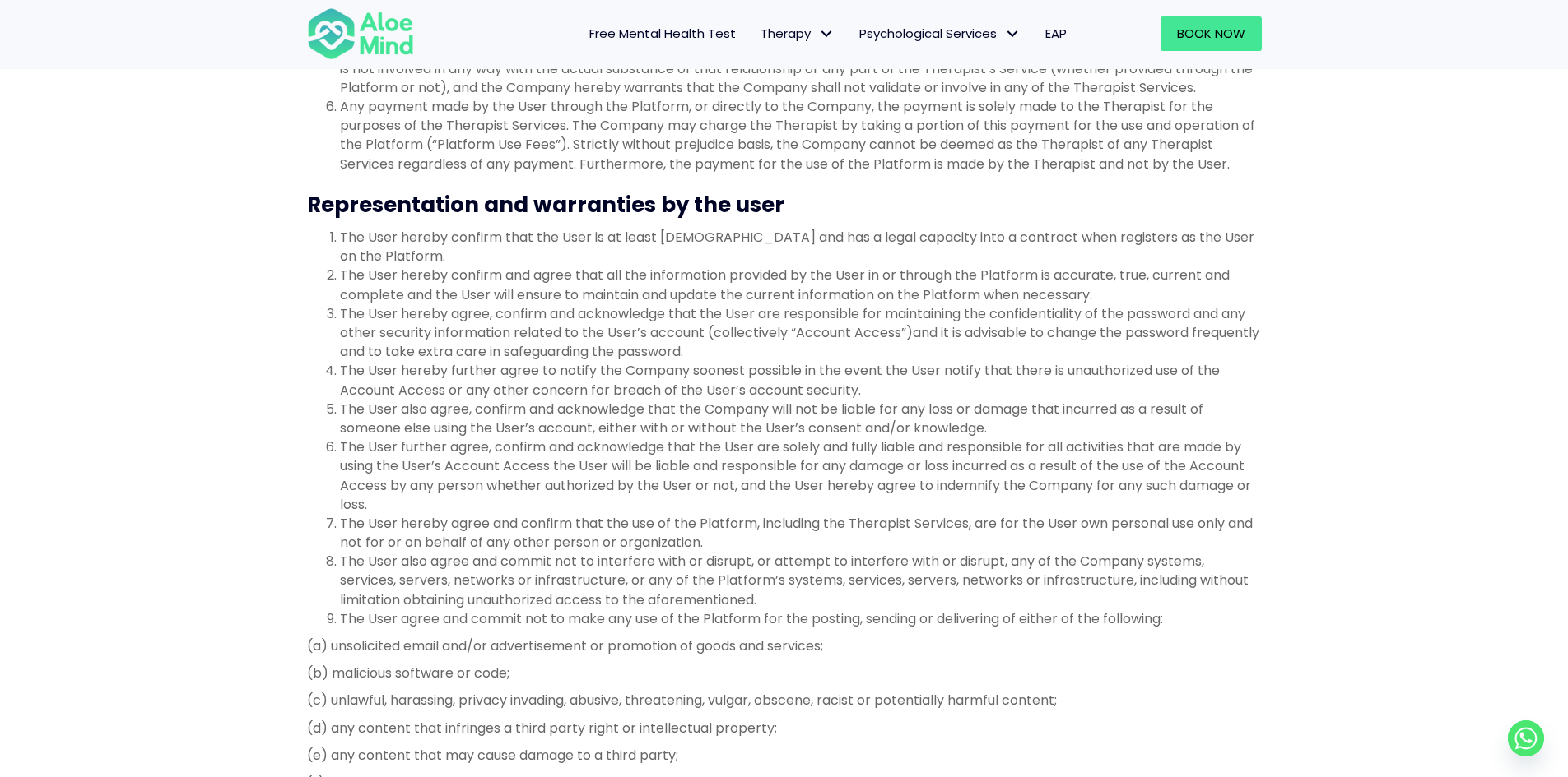
scroll to position [823, 0]
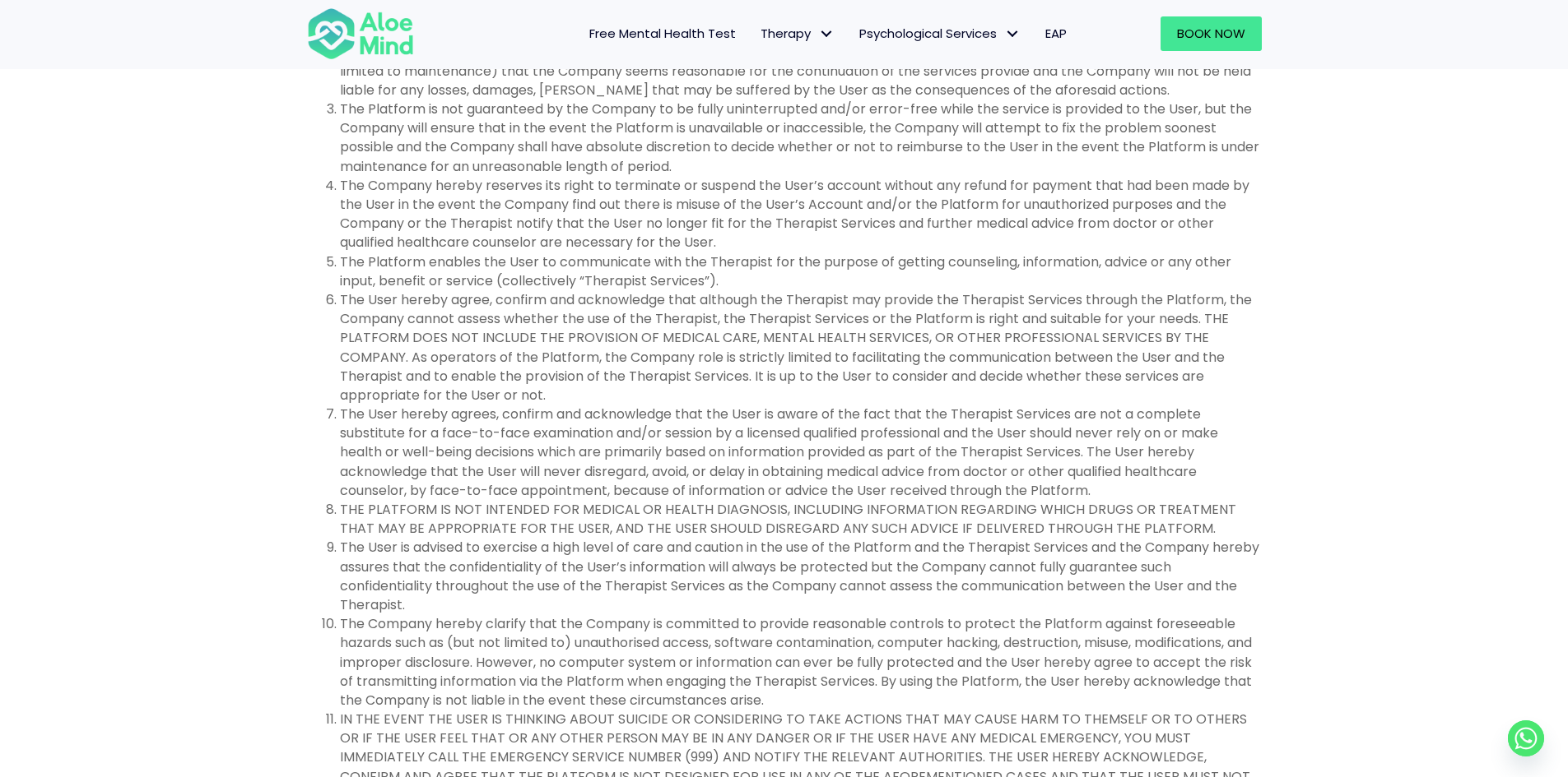
scroll to position [1973, 0]
